Goal: Task Accomplishment & Management: Manage account settings

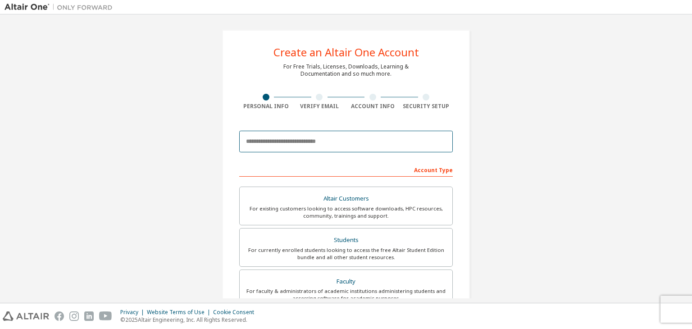
click at [331, 144] on input "email" at bounding box center [345, 142] width 213 height 22
click at [396, 143] on input "**********" at bounding box center [345, 142] width 213 height 22
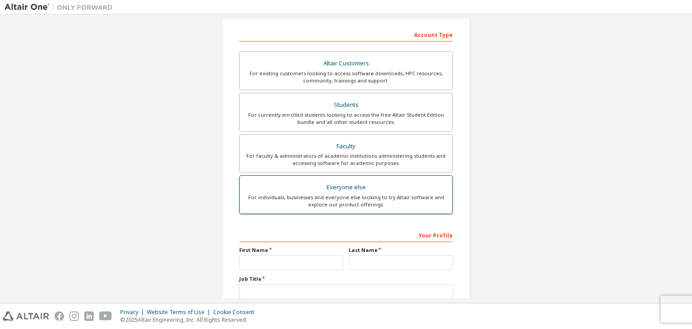
scroll to position [196, 0]
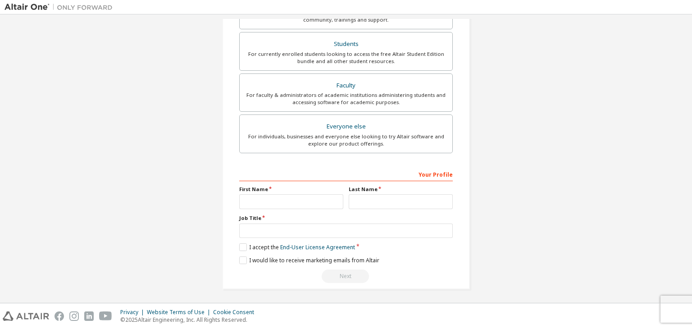
type input "**********"
click at [306, 201] on input "text" at bounding box center [291, 201] width 104 height 15
type input "**********"
type input "*****"
click at [612, 34] on div "**********" at bounding box center [346, 61] width 683 height 477
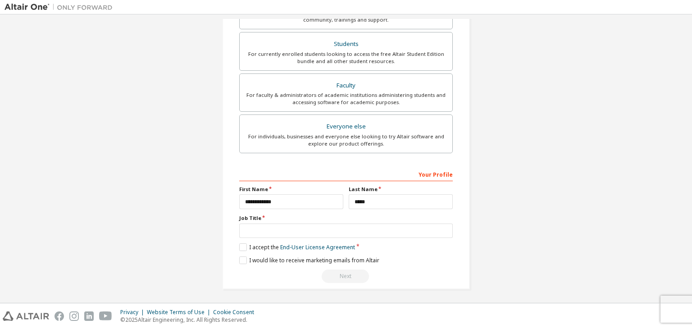
scroll to position [205, 0]
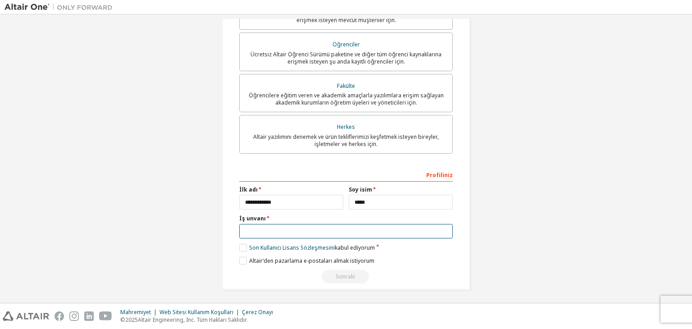
click at [392, 233] on input "text" at bounding box center [345, 231] width 213 height 15
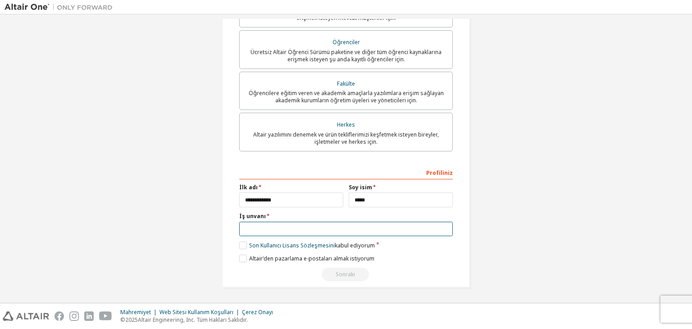
scroll to position [208, 0]
type input "*******"
click at [241, 248] on label "Son Kullanıcı Lisans Sözleşmesini kabul ediyorum" at bounding box center [307, 245] width 136 height 8
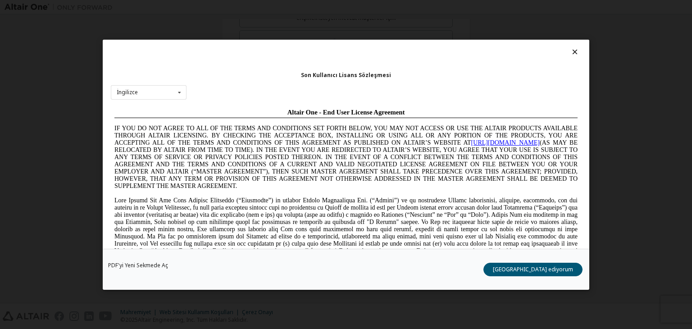
scroll to position [0, 0]
click at [561, 271] on font "Kabul ediyorum" at bounding box center [533, 269] width 80 height 8
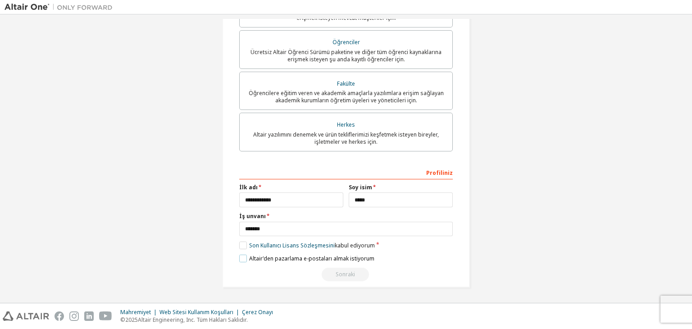
click at [244, 258] on label "Altair'den pazarlama e-postaları almak istiyorum" at bounding box center [306, 258] width 135 height 8
click at [239, 255] on label "Altair'den pazarlama e-postaları almak istiyorum" at bounding box center [306, 258] width 135 height 8
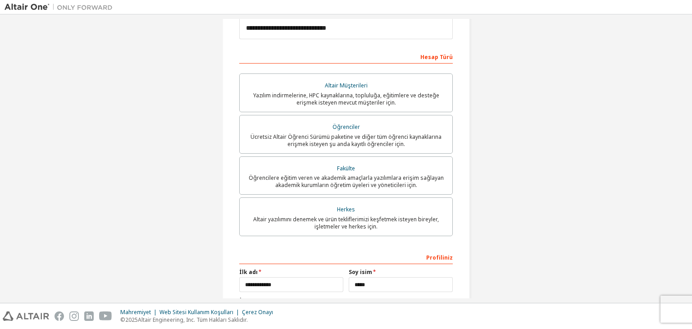
scroll to position [118, 0]
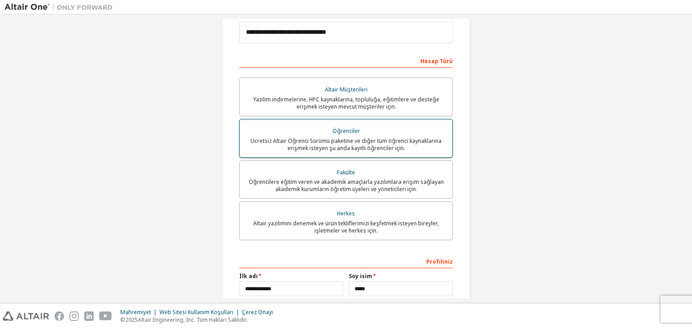
click at [375, 147] on font "Ücretsiz Altair Öğrenci Sürümü paketine ve diğer tüm öğrenci kaynaklarına erişm…" at bounding box center [345, 144] width 191 height 15
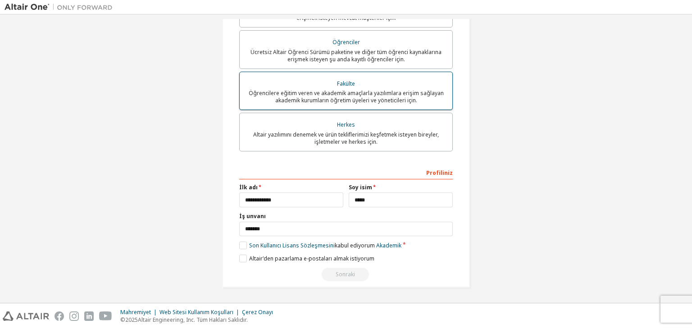
scroll to position [28, 0]
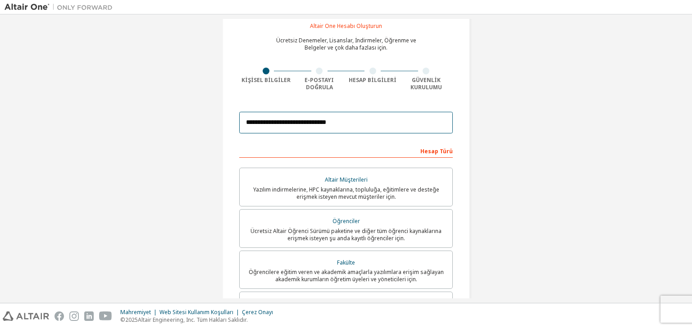
click at [373, 128] on input "**********" at bounding box center [345, 123] width 213 height 22
click at [320, 84] on font "E-postayı Doğrula" at bounding box center [318, 83] width 29 height 15
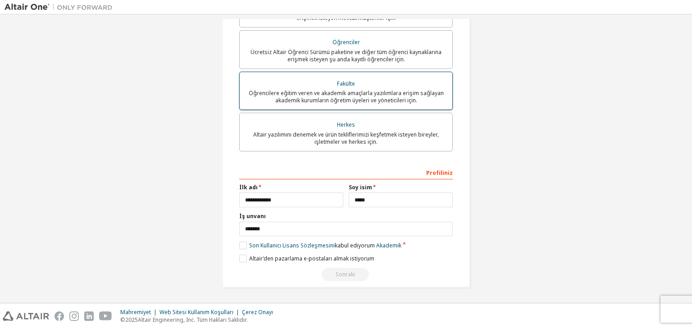
scroll to position [208, 0]
click at [242, 245] on label "Son Kullanıcı Lisans Sözleşmesini kabul ediyorum Akademik" at bounding box center [320, 245] width 162 height 8
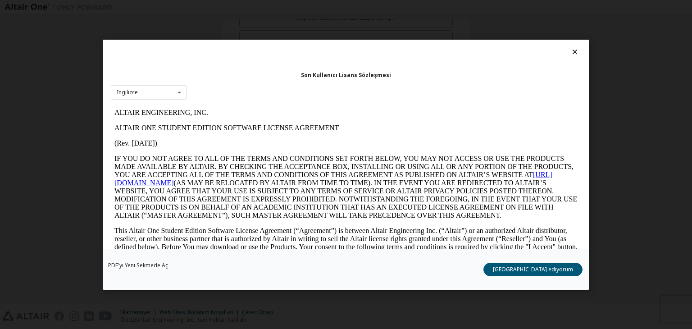
scroll to position [0, 0]
click at [549, 266] on font "Kabul ediyorum" at bounding box center [533, 269] width 80 height 8
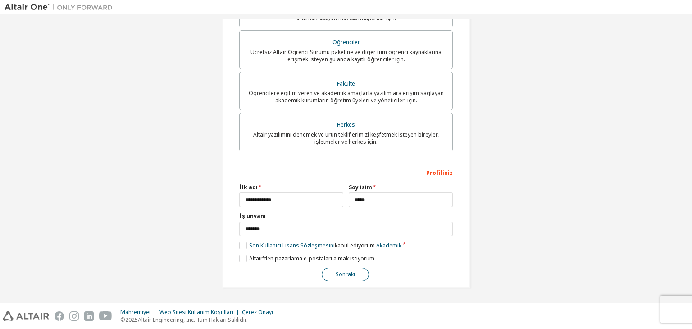
click at [342, 272] on font "Sonraki" at bounding box center [344, 274] width 19 height 8
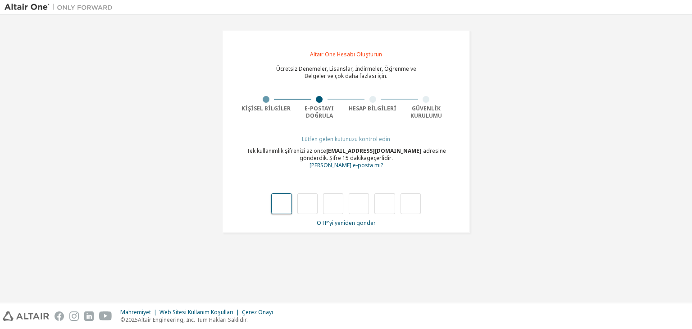
click at [284, 203] on input "text" at bounding box center [281, 203] width 20 height 21
type input "*"
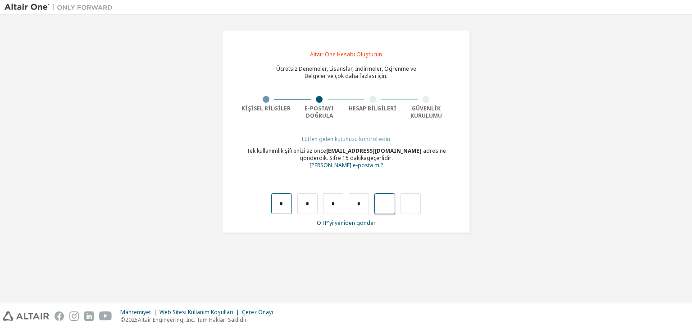
type input "*"
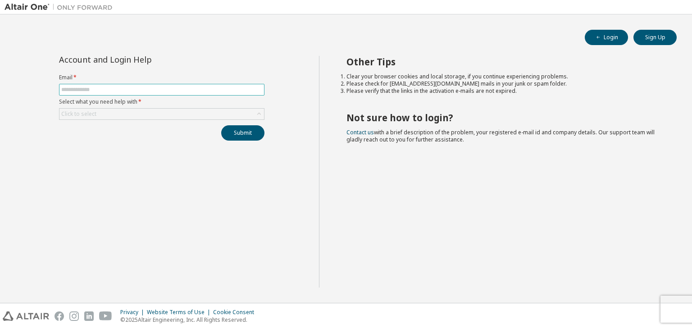
click at [154, 86] on input "text" at bounding box center [161, 89] width 201 height 7
type input "**********"
click at [188, 116] on div "Click to select" at bounding box center [161, 114] width 204 height 11
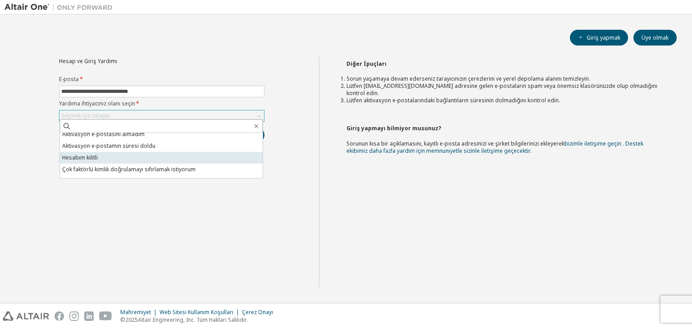
scroll to position [25, 0]
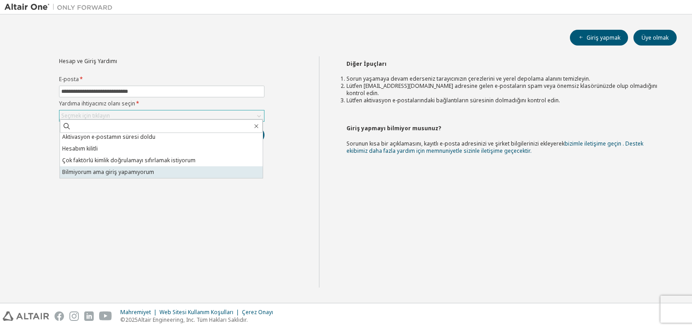
click at [133, 173] on font "Bilmiyorum ama giriş yapamıyorum" at bounding box center [108, 172] width 92 height 8
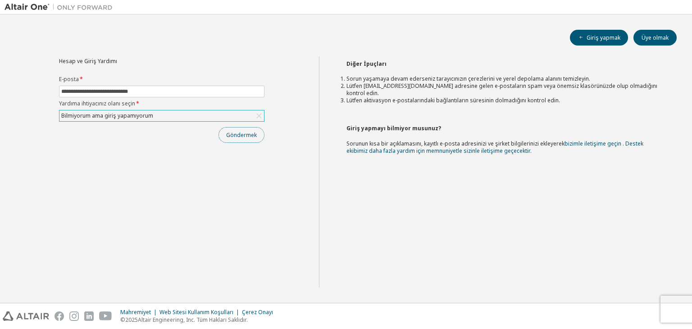
click at [232, 136] on font "Göndermek" at bounding box center [241, 135] width 31 height 8
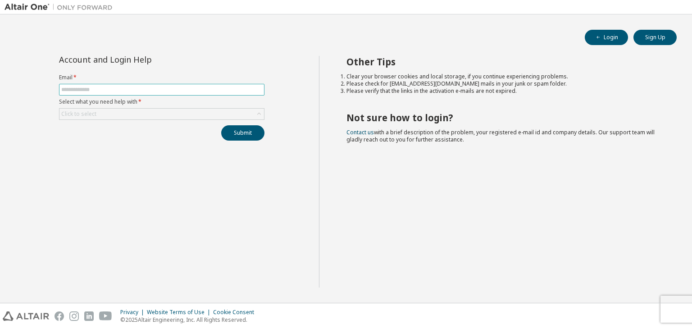
click at [212, 92] on input "text" at bounding box center [161, 89] width 201 height 7
type input "**********"
click at [616, 37] on button "Login" at bounding box center [605, 37] width 43 height 15
drag, startPoint x: 617, startPoint y: 59, endPoint x: 602, endPoint y: 65, distance: 15.8
click at [608, 63] on h2 "Other Tips" at bounding box center [503, 62] width 314 height 12
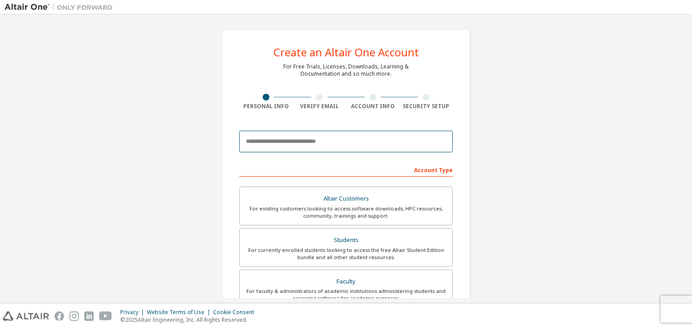
click at [341, 139] on input "email" at bounding box center [345, 142] width 213 height 22
type input "**********"
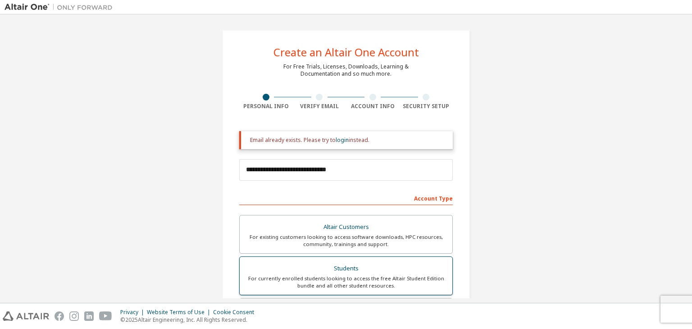
click at [376, 275] on div "For currently enrolled students looking to access the free Altair Student Editi…" at bounding box center [346, 282] width 202 height 14
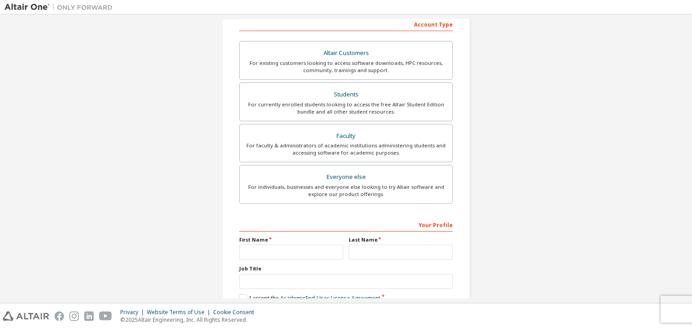
scroll to position [180, 0]
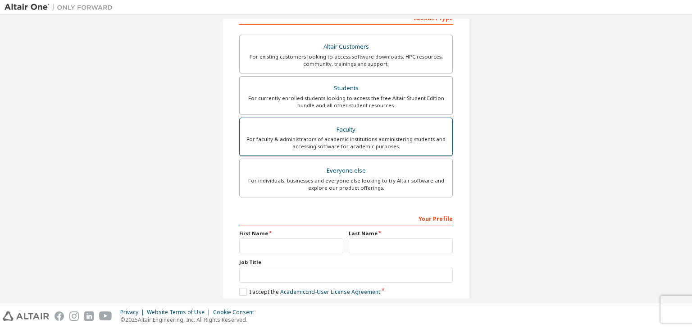
click at [359, 141] on div "For faculty & administrators of academic institutions administering students an…" at bounding box center [346, 143] width 202 height 14
click at [348, 125] on div "Faculty" at bounding box center [346, 129] width 202 height 13
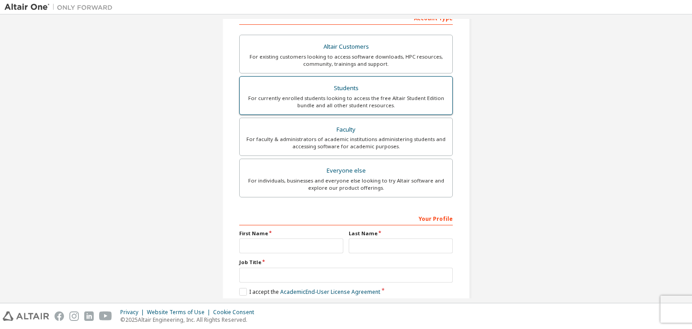
drag, startPoint x: 340, startPoint y: 83, endPoint x: 346, endPoint y: 89, distance: 8.0
click at [340, 84] on div "Students" at bounding box center [346, 88] width 202 height 13
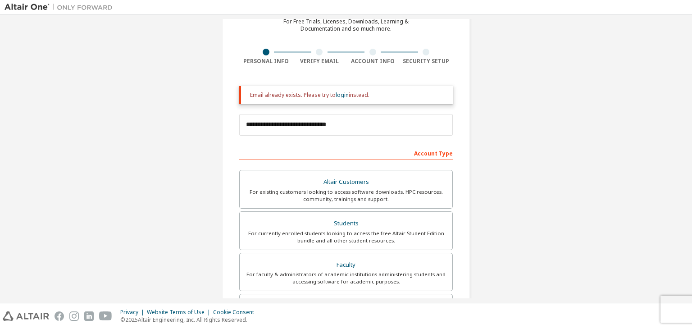
scroll to position [45, 0]
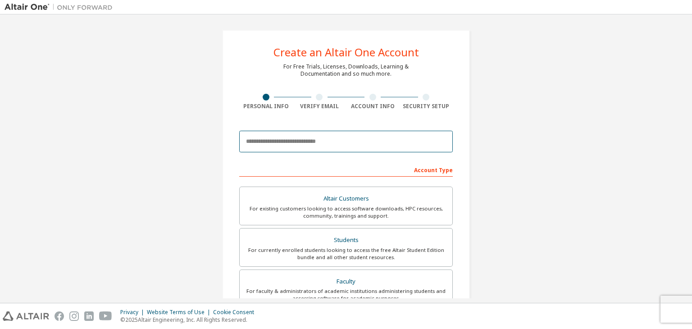
click at [339, 136] on input "email" at bounding box center [345, 142] width 213 height 22
type input "**********"
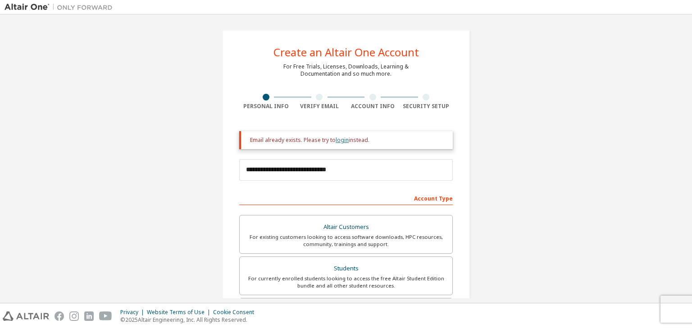
click at [336, 140] on link "login" at bounding box center [341, 140] width 13 height 8
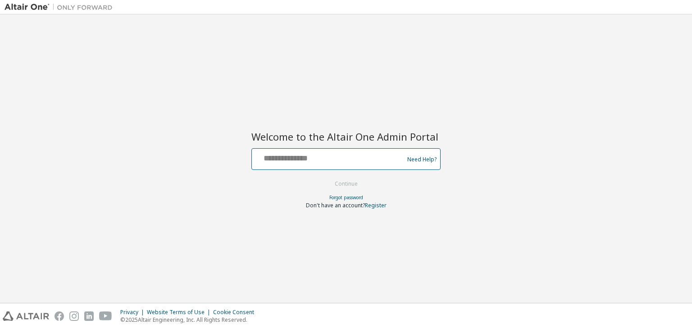
click at [320, 158] on input "text" at bounding box center [328, 156] width 147 height 13
type input "**********"
click at [351, 186] on button "Continue" at bounding box center [346, 184] width 42 height 14
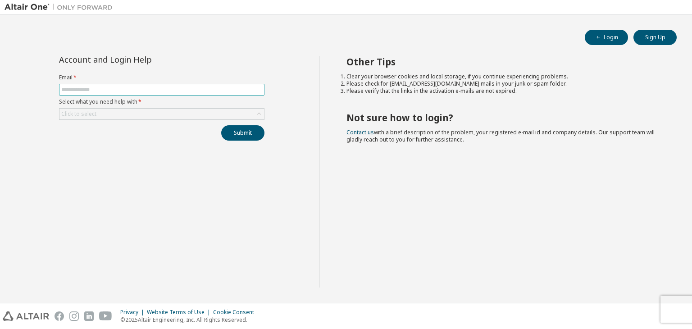
click at [131, 92] on input "text" at bounding box center [161, 89] width 201 height 7
type input "**********"
click at [133, 110] on div "Click to select" at bounding box center [161, 114] width 204 height 11
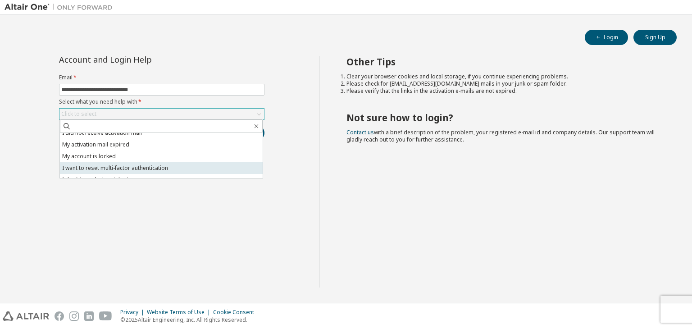
scroll to position [25, 0]
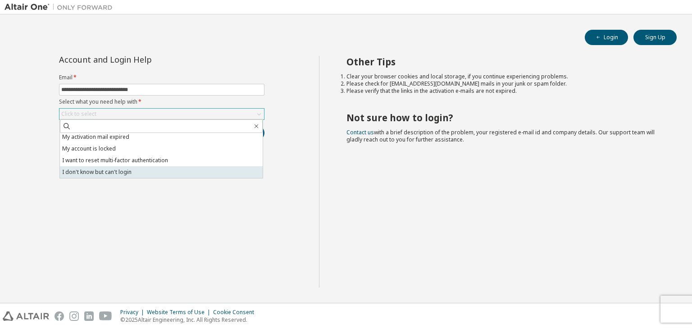
click at [112, 173] on li "I don't know but can't login" at bounding box center [161, 172] width 203 height 12
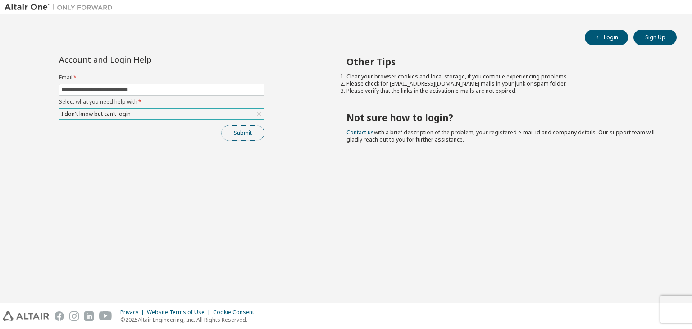
click at [227, 133] on button "Submit" at bounding box center [242, 132] width 43 height 15
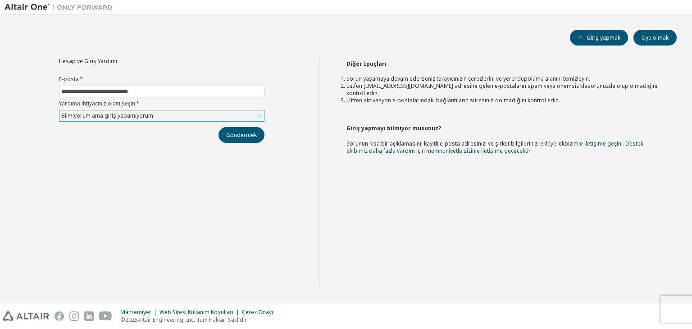
click at [475, 166] on div "Diğer İpuçları Sorun yaşamaya devam ederseniz tarayıcınızın çerezlerini ve yere…" at bounding box center [503, 171] width 369 height 231
drag, startPoint x: 373, startPoint y: 91, endPoint x: 561, endPoint y: 91, distance: 188.7
click at [556, 96] on font "Lütfen aktivasyon e-postalarındaki bağlantıların süresinin dolmadığını kontrol …" at bounding box center [452, 100] width 213 height 8
click at [578, 140] on font "bizimle iletişime geçin . Destek ekibimiz daha fazla yardım için memnuniyetle s…" at bounding box center [494, 147] width 297 height 15
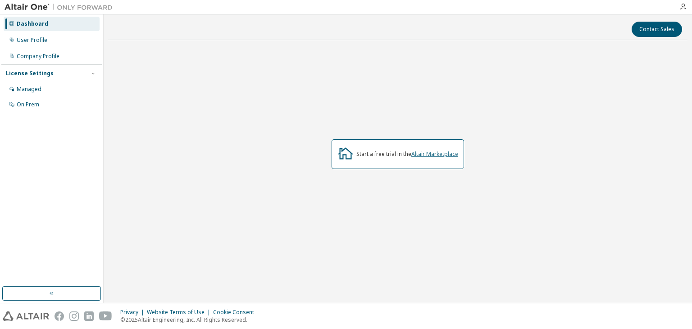
click at [426, 154] on link "Altair Marketplace" at bounding box center [434, 154] width 47 height 8
